Goal: Find specific page/section: Find specific page/section

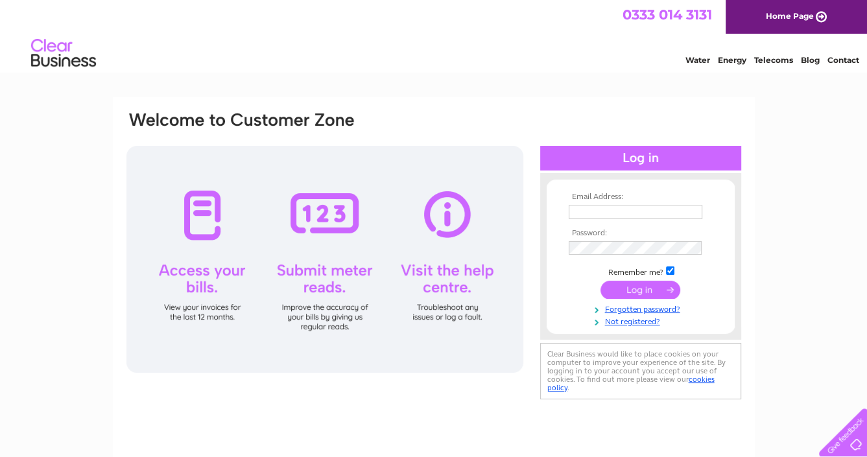
type input "beverley@sawandtooling.co.uk"
click at [615, 289] on input "submit" at bounding box center [640, 290] width 80 height 18
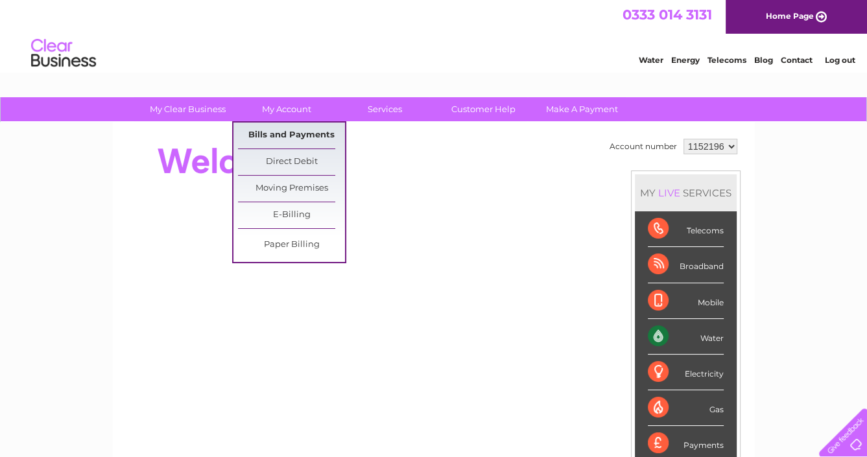
click at [290, 130] on link "Bills and Payments" at bounding box center [291, 136] width 107 height 26
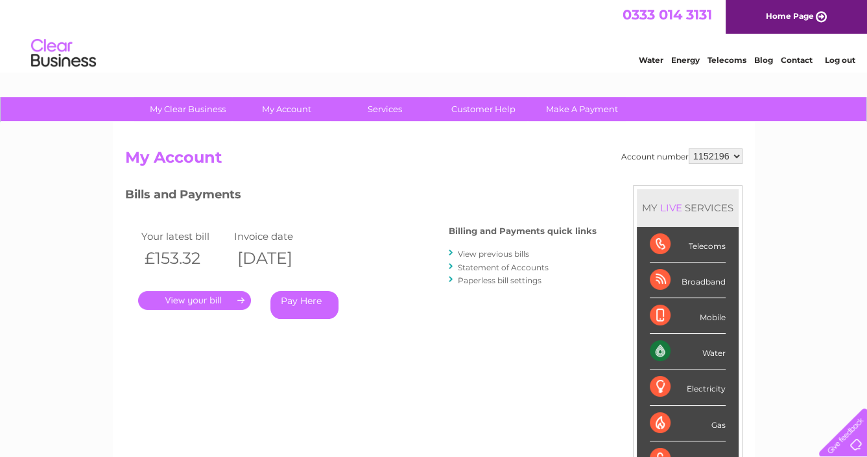
click at [181, 294] on link "." at bounding box center [194, 300] width 113 height 19
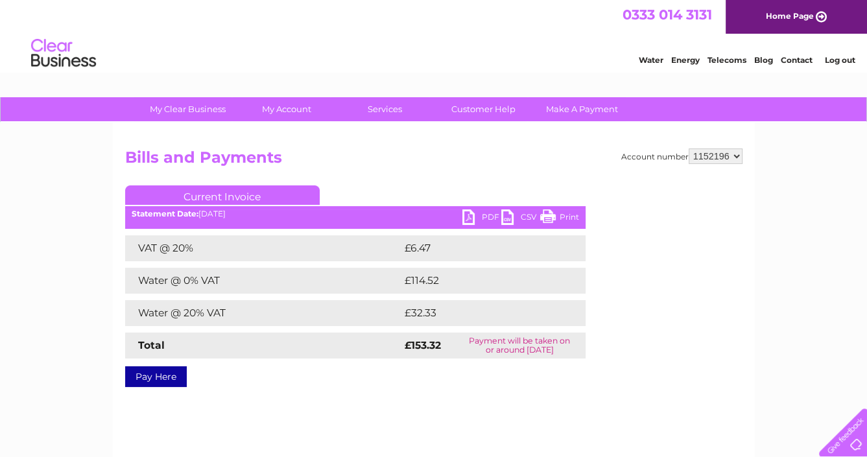
click at [469, 215] on link "PDF" at bounding box center [481, 218] width 39 height 19
